Goal: Task Accomplishment & Management: Manage account settings

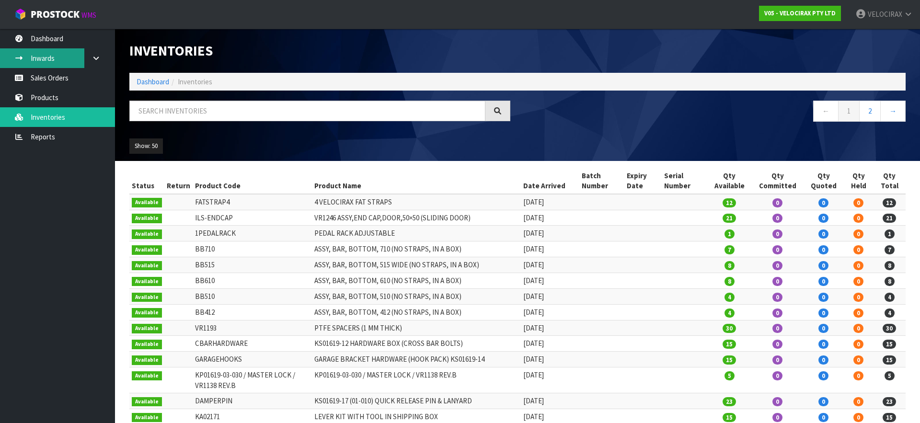
click at [55, 61] on link "Inwards" at bounding box center [57, 58] width 115 height 20
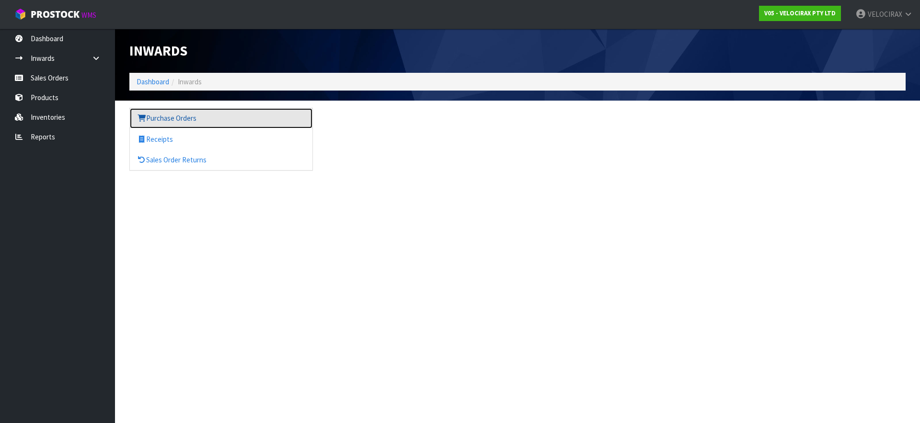
click at [166, 120] on link "Purchase Orders" at bounding box center [221, 118] width 183 height 20
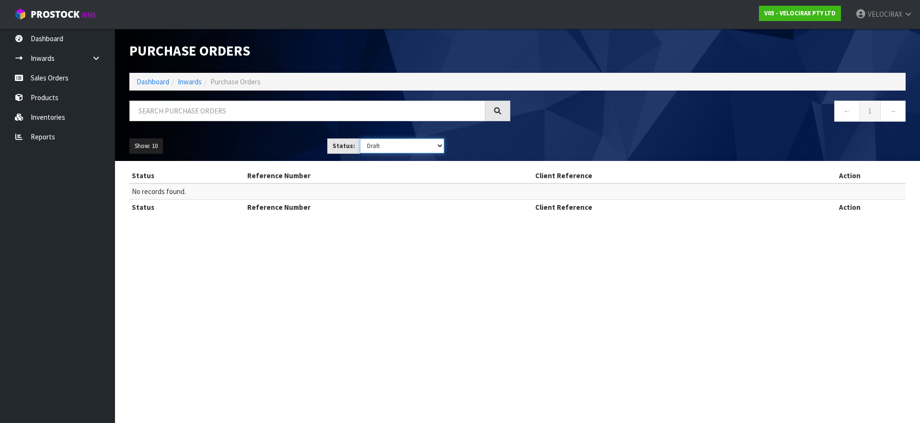
click at [420, 146] on select "Draft Pending Received Cancelled ALL" at bounding box center [402, 145] width 85 height 15
click at [360, 138] on select "Draft Pending Received Cancelled ALL" at bounding box center [402, 145] width 85 height 15
click at [404, 147] on select "Draft Pending Received Cancelled ALL" at bounding box center [402, 145] width 85 height 15
select select "string:9"
click at [360, 138] on select "Draft Pending Received Cancelled ALL" at bounding box center [402, 145] width 85 height 15
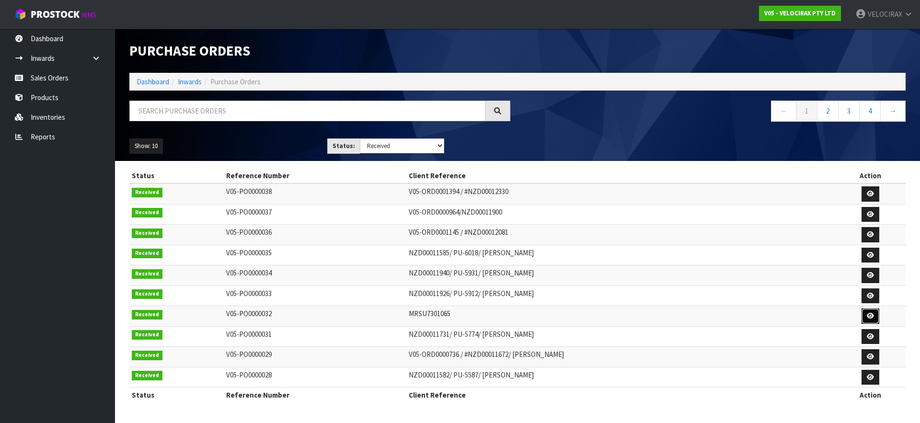
click at [878, 314] on link at bounding box center [870, 316] width 18 height 15
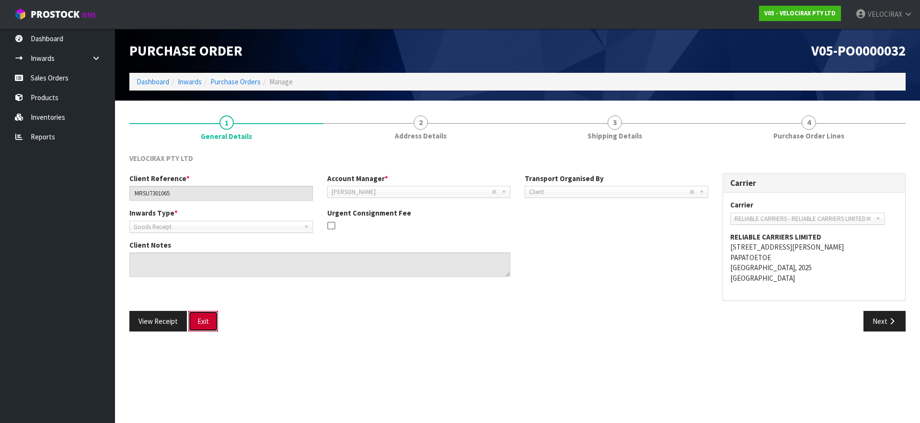
click at [204, 327] on button "Exit" at bounding box center [203, 321] width 30 height 21
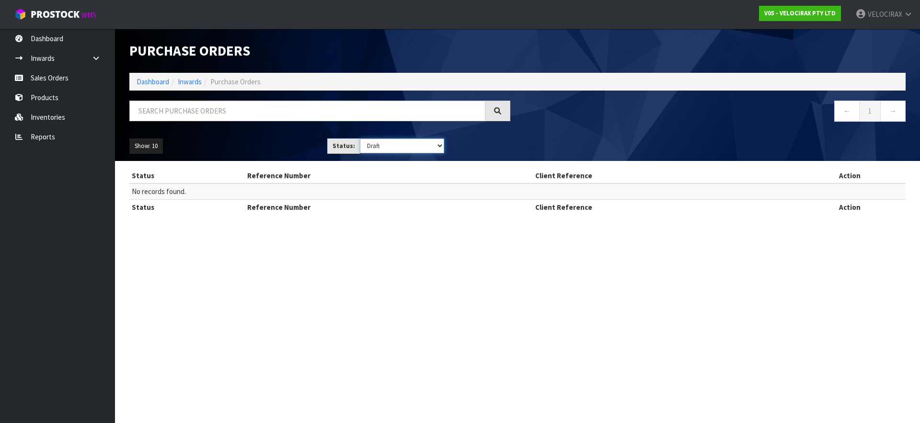
click at [430, 146] on select "Draft Pending Received Cancelled ALL" at bounding box center [402, 145] width 85 height 15
select select "string:ALL"
click at [360, 138] on select "Draft Pending Received Cancelled ALL" at bounding box center [402, 145] width 85 height 15
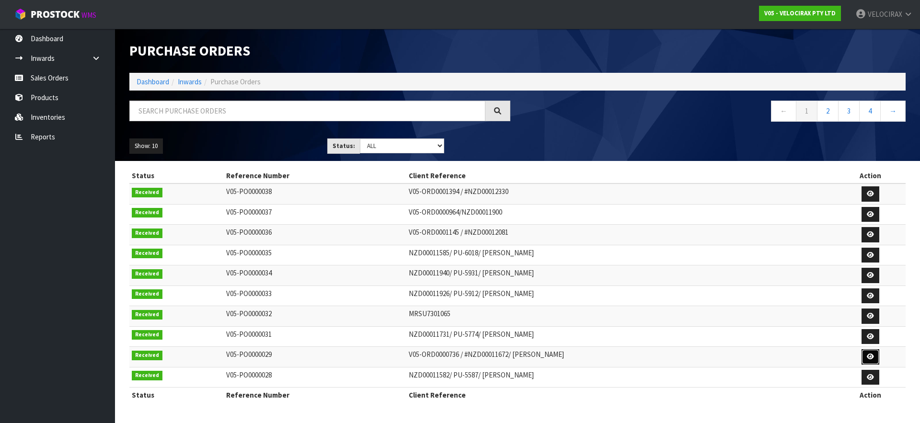
click at [877, 357] on link at bounding box center [870, 356] width 18 height 15
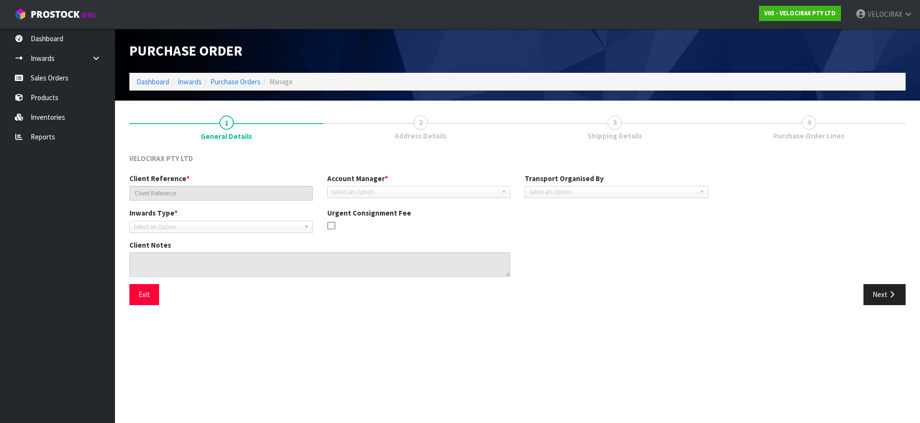
type input "V05-ORD0000736 / #NZD00011672/ [PERSON_NAME]"
type textarea "THESE BOXES CAN BE RETURNED TO INVENTORY UPON RECEIVING THEM."
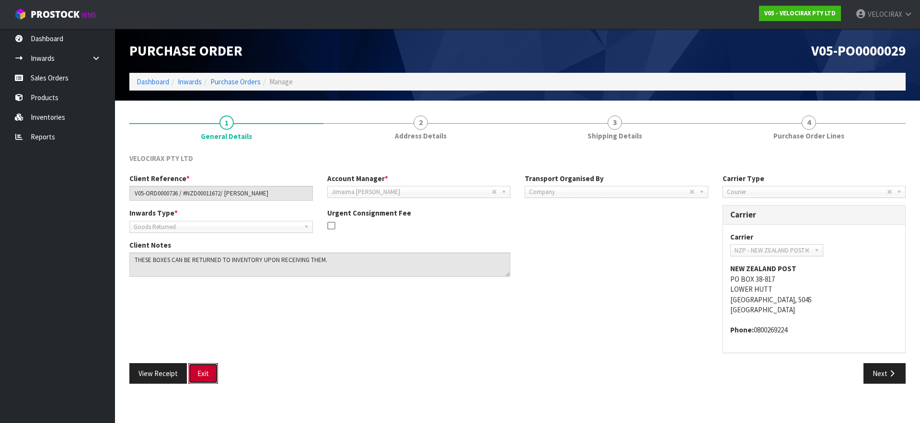
click at [202, 376] on button "Exit" at bounding box center [203, 373] width 30 height 21
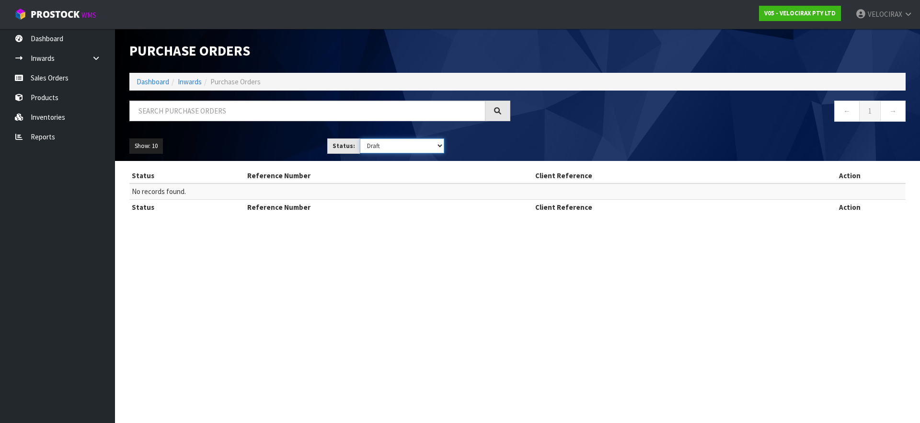
click at [432, 147] on select "Draft Pending Received Cancelled ALL" at bounding box center [402, 145] width 85 height 15
select select "string:ALL"
click at [360, 138] on select "Draft Pending Received Cancelled ALL" at bounding box center [402, 145] width 85 height 15
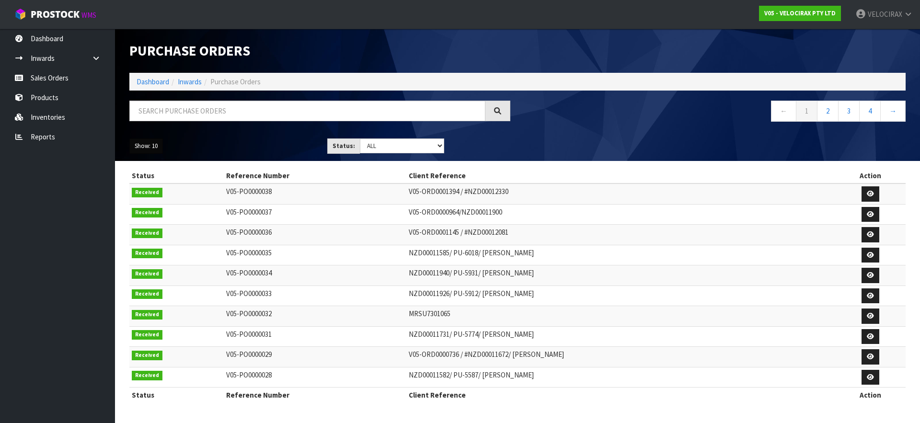
click at [154, 148] on button "Show: 10" at bounding box center [146, 145] width 34 height 15
click at [143, 207] on link "50" at bounding box center [168, 203] width 76 height 13
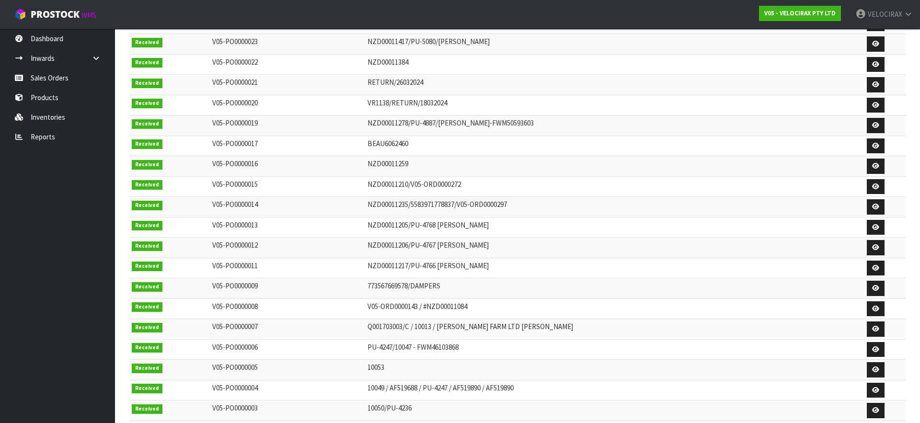
scroll to position [436, 0]
click at [875, 310] on link at bounding box center [876, 307] width 18 height 15
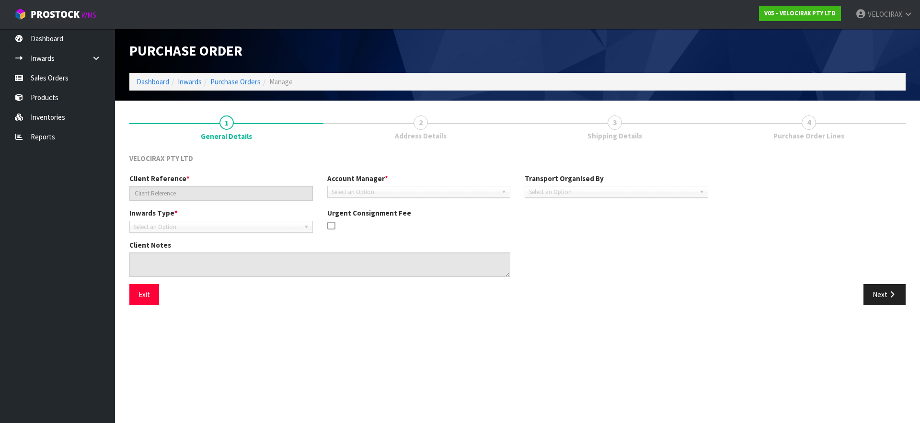
type input "V05-ORD0000143 / #NZD00011084"
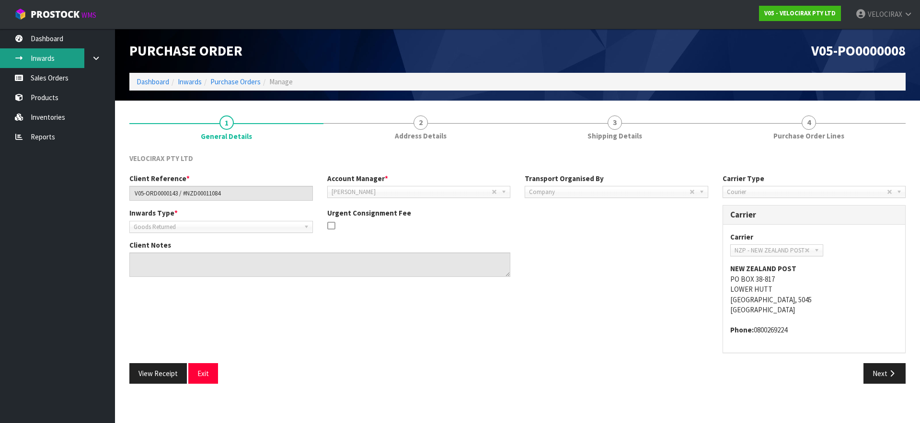
click at [51, 57] on link "Inwards" at bounding box center [57, 58] width 115 height 20
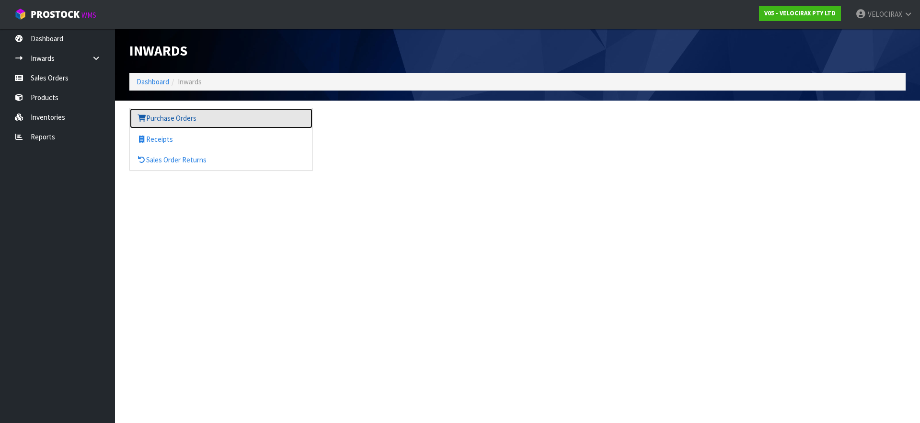
click at [168, 122] on link "Purchase Orders" at bounding box center [221, 118] width 183 height 20
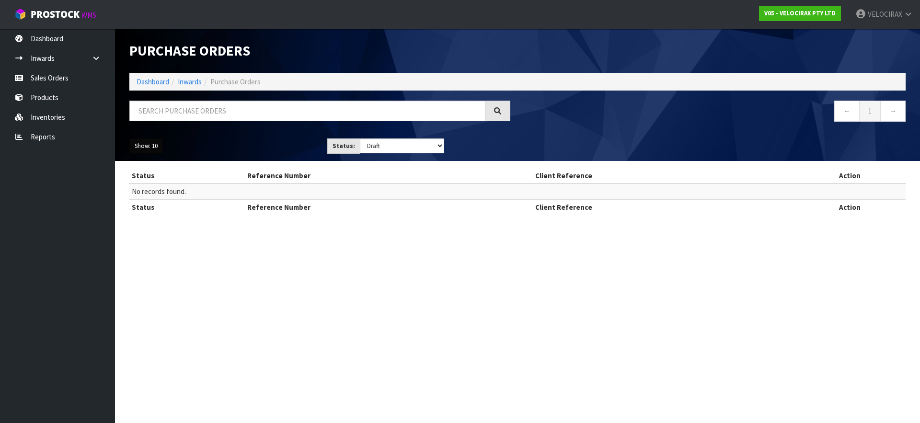
click at [142, 143] on button "Show: 10" at bounding box center [146, 145] width 34 height 15
click at [148, 201] on link "50" at bounding box center [168, 203] width 76 height 13
click at [436, 149] on select "Draft Pending Received Cancelled ALL" at bounding box center [402, 145] width 85 height 15
select select "string:ALL"
click at [360, 138] on select "Draft Pending Received Cancelled ALL" at bounding box center [402, 145] width 85 height 15
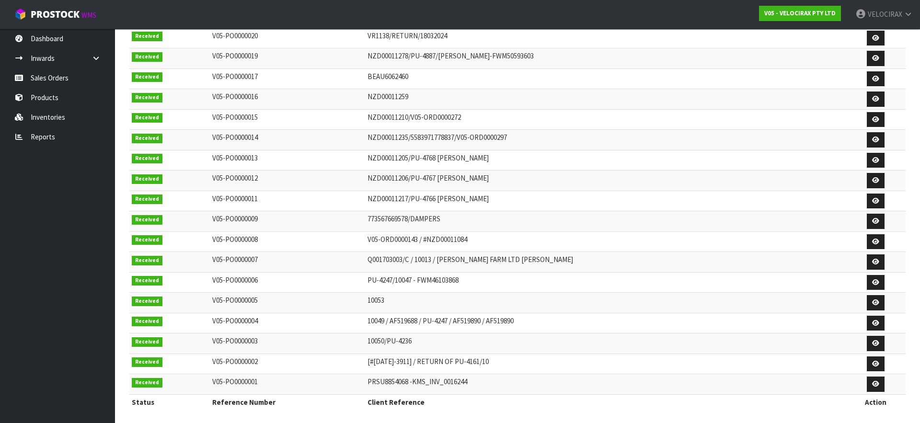
scroll to position [506, 0]
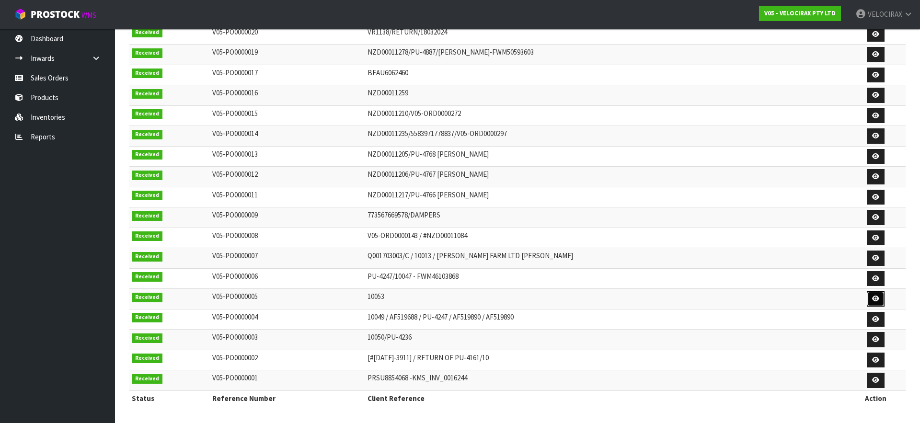
click at [872, 300] on icon at bounding box center [875, 299] width 7 height 6
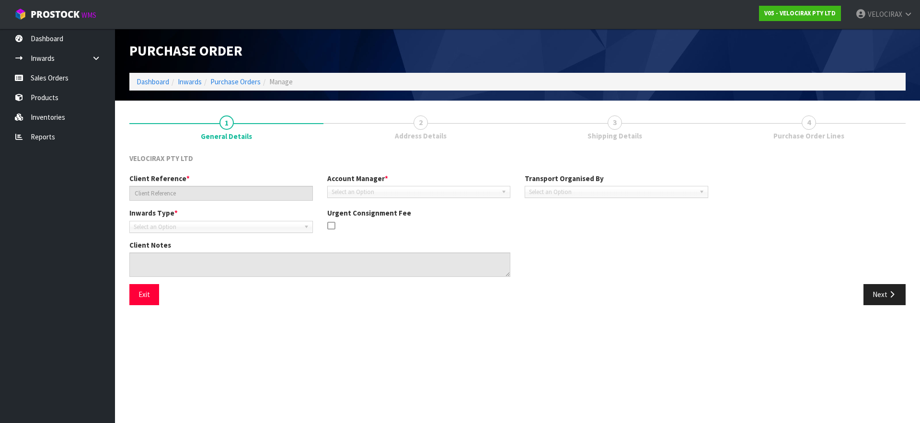
type input "10053"
type textarea "CUSTOMER WILL BE RETURNING CODE 1 X VRX5XT"
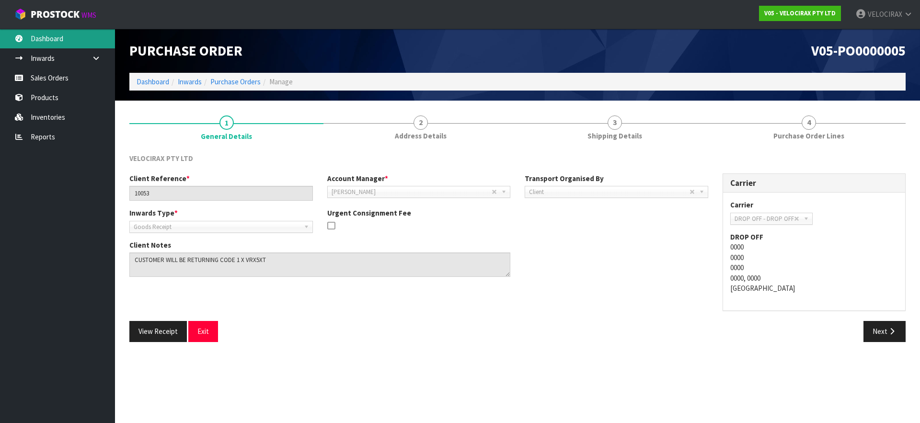
click at [47, 44] on link "Dashboard" at bounding box center [57, 39] width 115 height 20
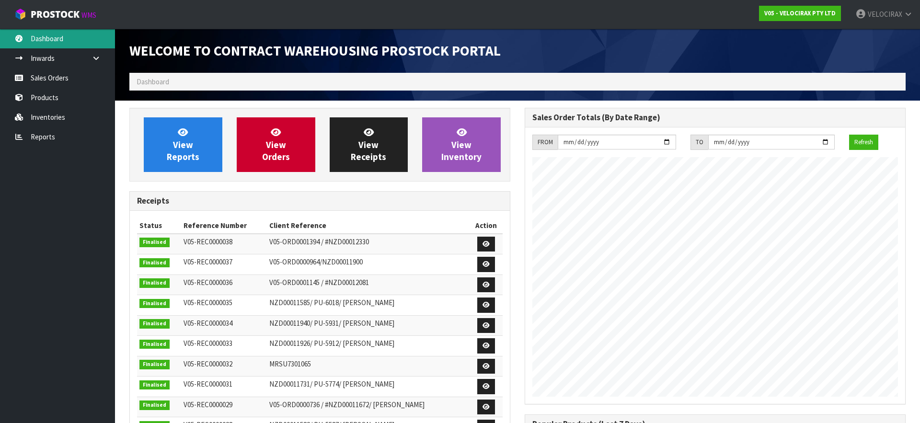
scroll to position [552, 395]
click at [46, 61] on link "Inwards" at bounding box center [57, 58] width 115 height 20
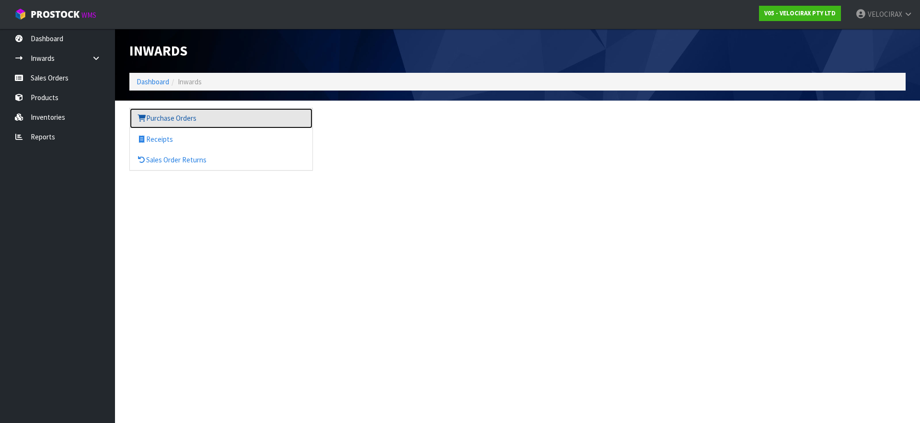
click at [174, 121] on link "Purchase Orders" at bounding box center [221, 118] width 183 height 20
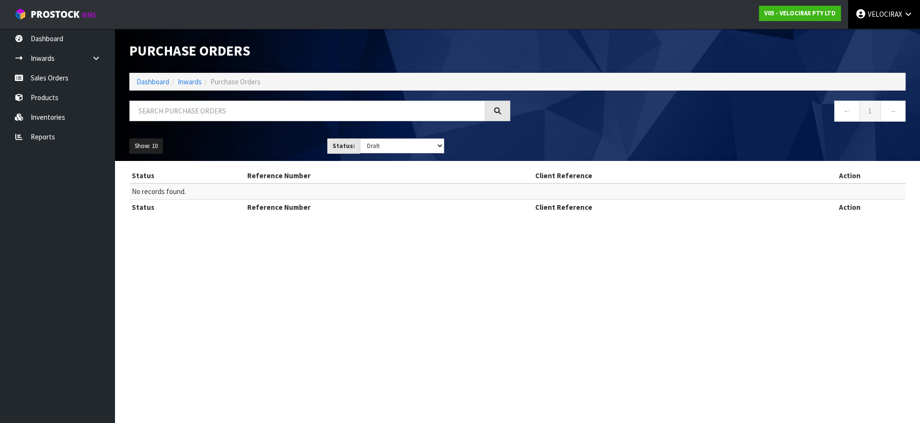
click at [906, 15] on icon at bounding box center [908, 14] width 9 height 7
click at [649, 63] on div "Purchase Orders" at bounding box center [517, 51] width 790 height 44
